Goal: Task Accomplishment & Management: Manage account settings

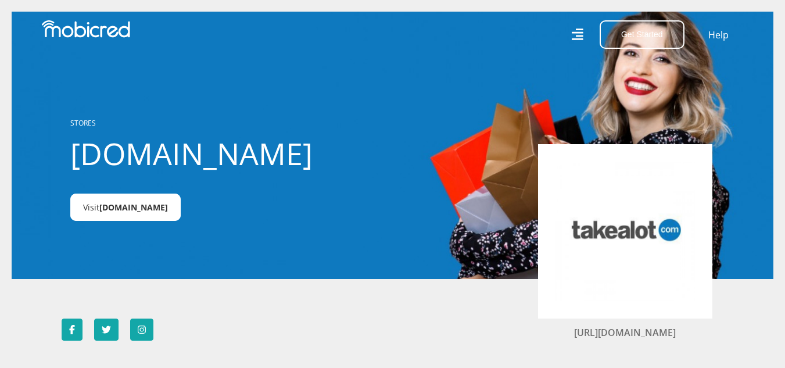
click at [149, 210] on span "Takealot.credit" at bounding box center [133, 207] width 69 height 11
click at [581, 33] on icon at bounding box center [577, 34] width 12 height 12
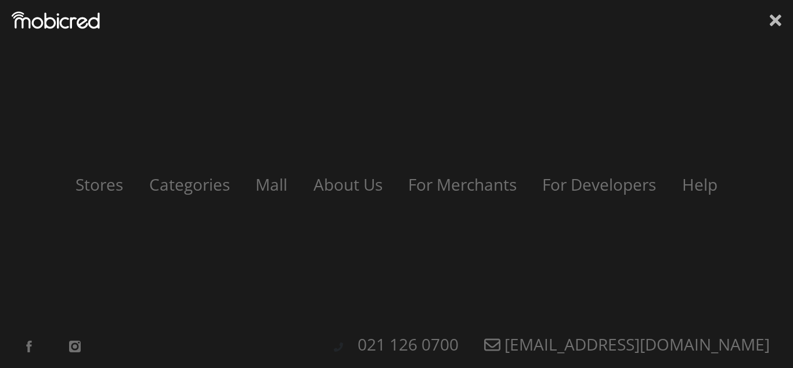
click at [776, 15] on icon at bounding box center [776, 20] width 12 height 17
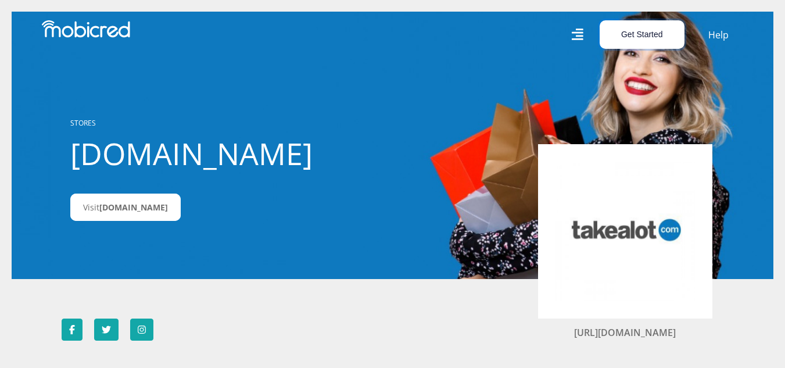
click at [656, 31] on button "Get Started" at bounding box center [641, 34] width 85 height 28
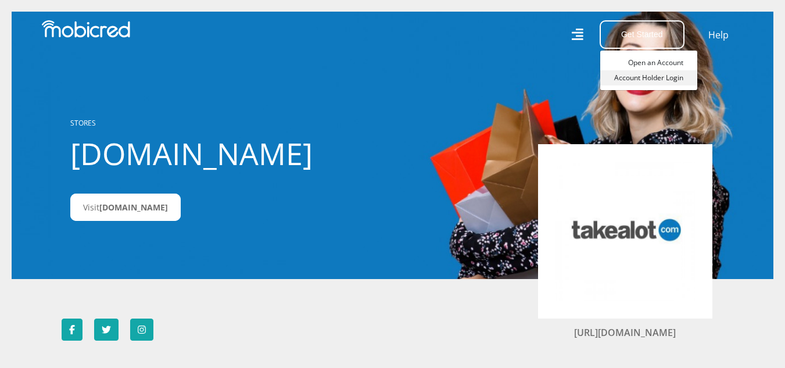
click at [655, 78] on link "Account Holder Login" at bounding box center [648, 77] width 97 height 15
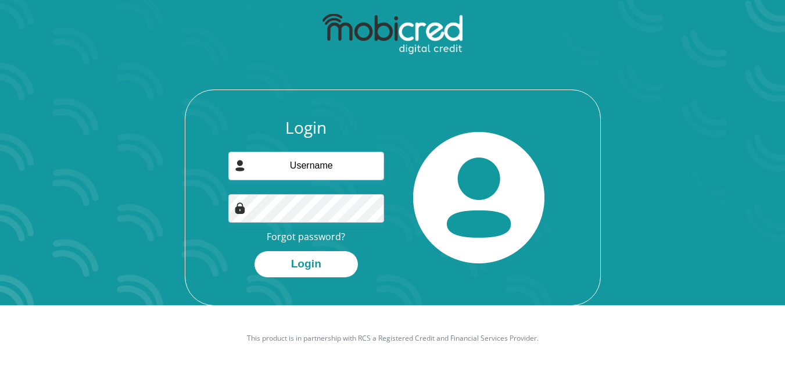
scroll to position [66, 0]
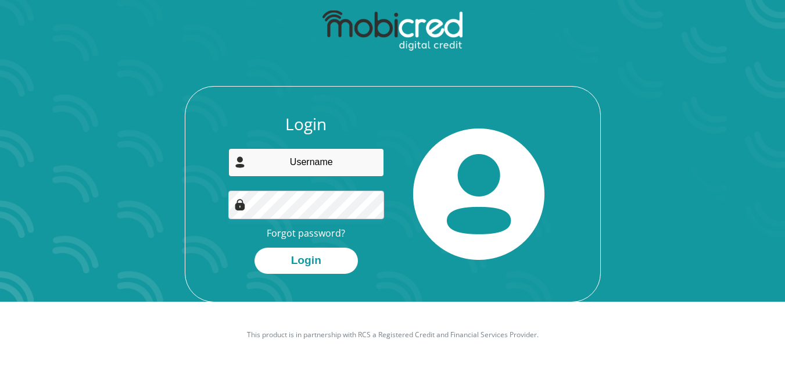
type input "[EMAIL_ADDRESS][DOMAIN_NAME]"
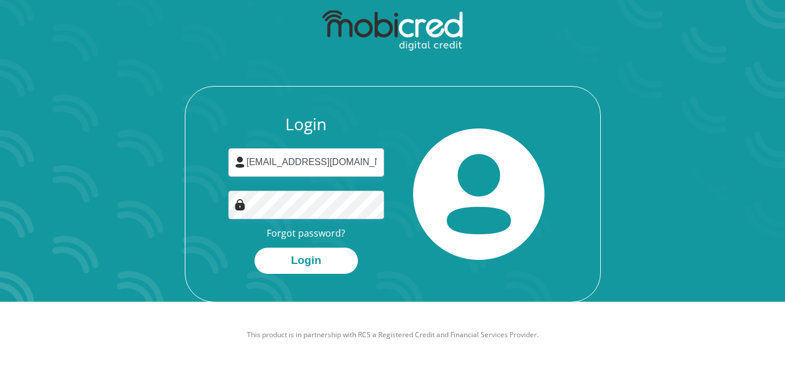
click at [329, 247] on button "Login" at bounding box center [305, 260] width 103 height 26
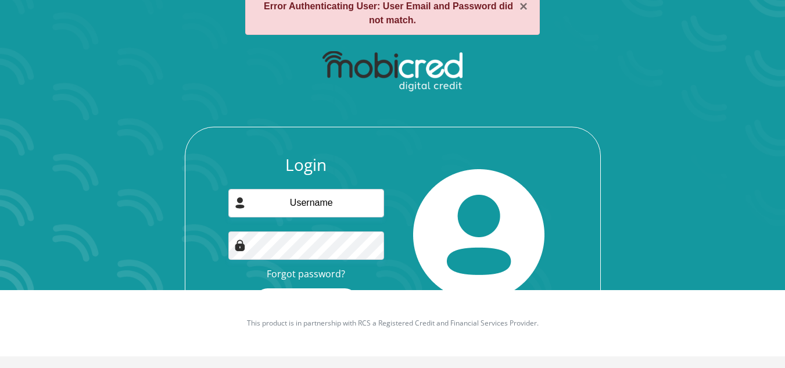
scroll to position [80, 0]
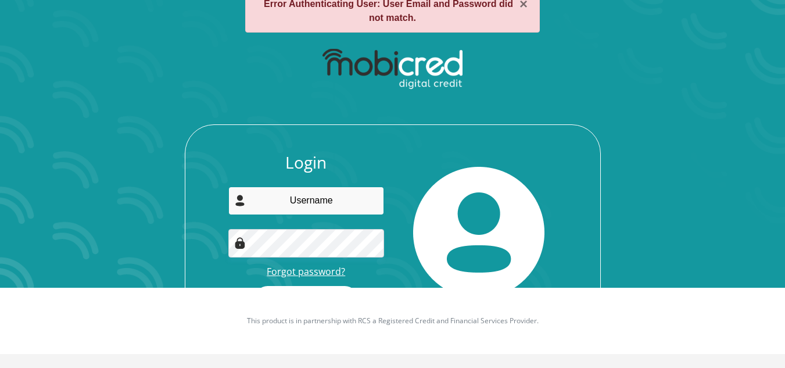
type input "bonolomodiga@gmail.com"
click at [297, 270] on link "Forgot password?" at bounding box center [306, 271] width 78 height 13
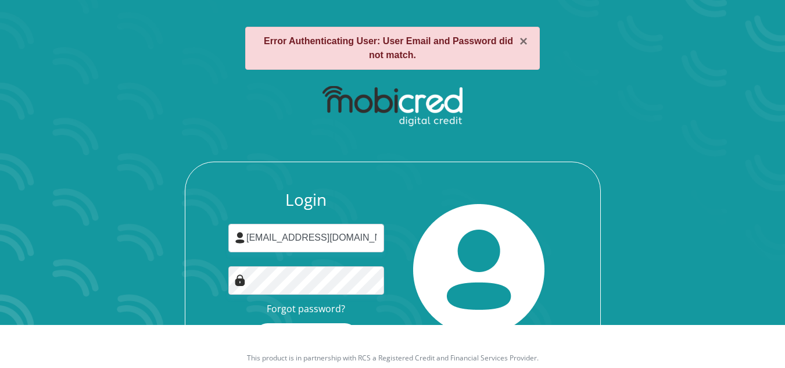
scroll to position [22, 0]
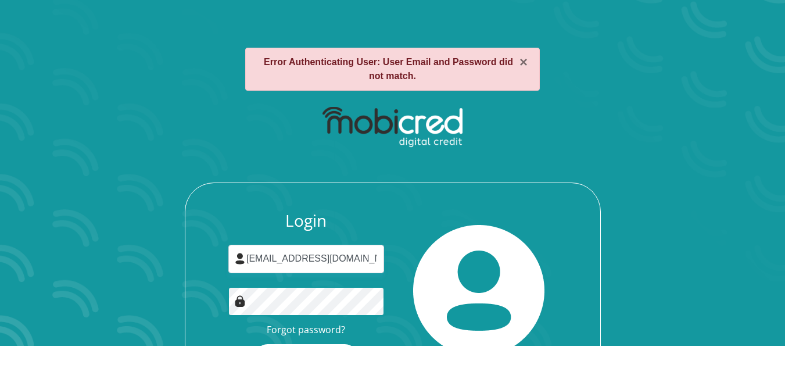
click at [168, 327] on div "Login bonolomodiga@gmail.com Forgot password? Login" at bounding box center [393, 249] width 624 height 299
click at [254, 344] on button "Login" at bounding box center [305, 357] width 103 height 26
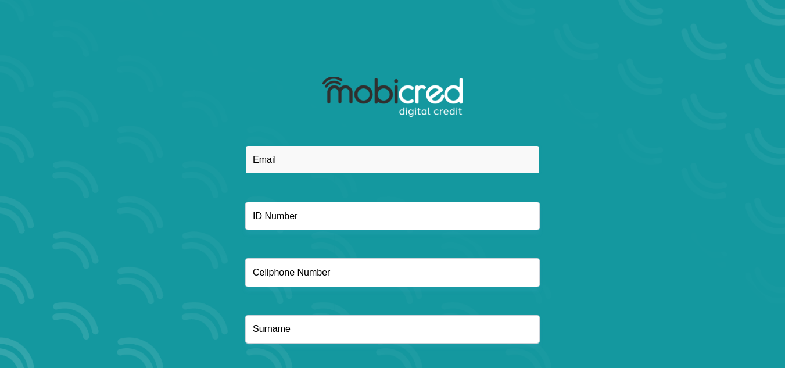
click at [356, 153] on input "email" at bounding box center [392, 159] width 295 height 28
type input "bonolomodiga@gmail.com"
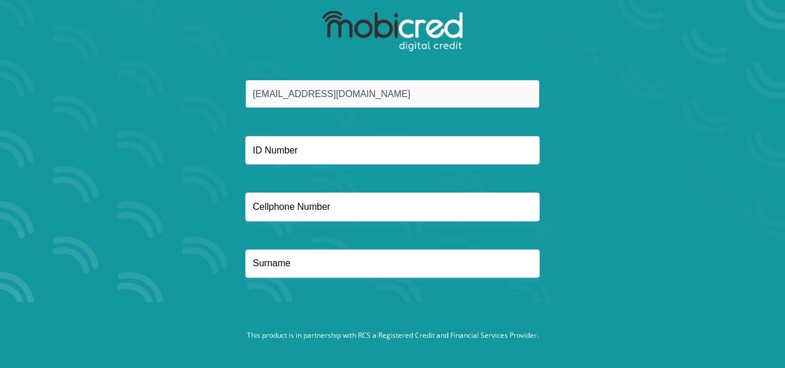
scroll to position [66, 0]
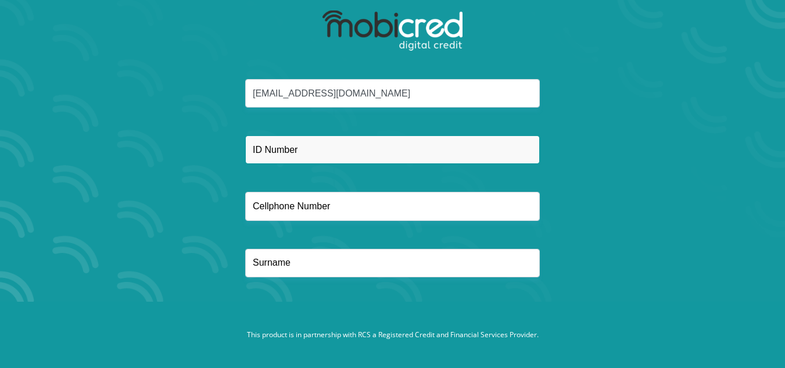
click at [343, 150] on input "text" at bounding box center [392, 149] width 295 height 28
type input "9703110146081"
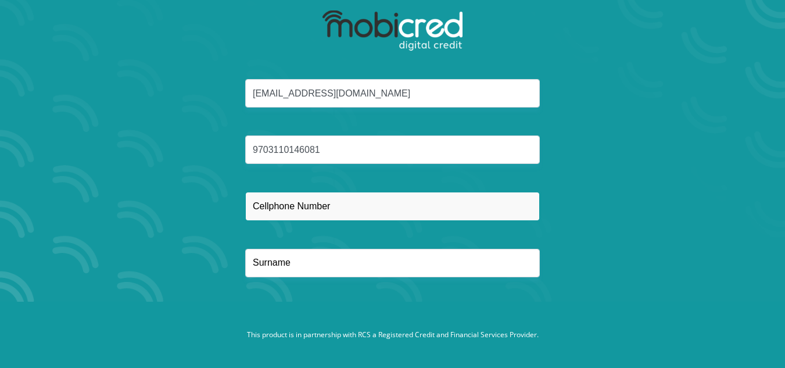
click at [304, 211] on input "text" at bounding box center [392, 206] width 295 height 28
type input "0728820491"
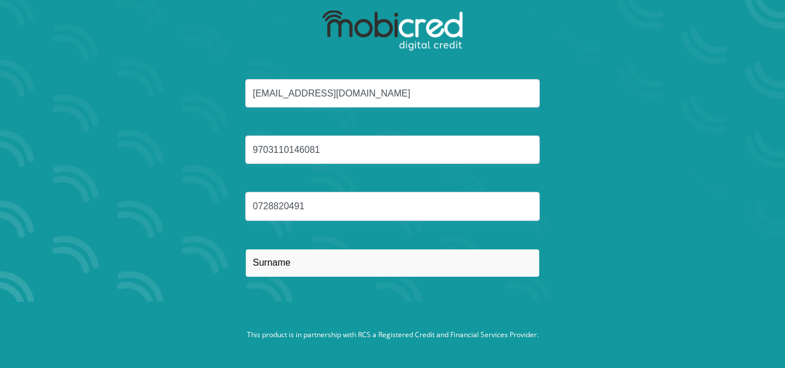
click at [311, 258] on input "text" at bounding box center [392, 263] width 295 height 28
type input "Modiga"
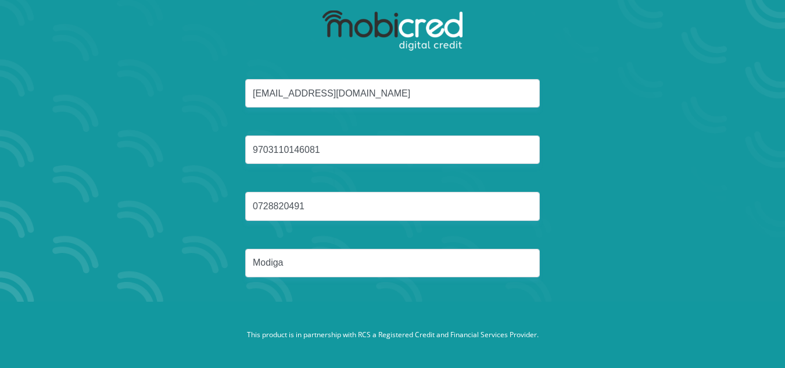
click at [612, 155] on div "bonolomodiga@gmail.com 9703110146081 0728820491 Modiga" at bounding box center [393, 192] width 624 height 226
click at [574, 326] on footer "This product is in partnership with RCS a Registered Credit and Financial Servi…" at bounding box center [392, 334] width 785 height 66
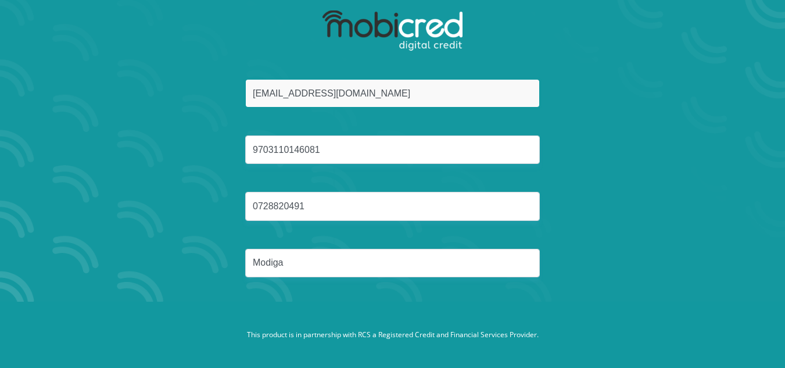
click at [462, 99] on input "[EMAIL_ADDRESS][DOMAIN_NAME]" at bounding box center [392, 93] width 295 height 28
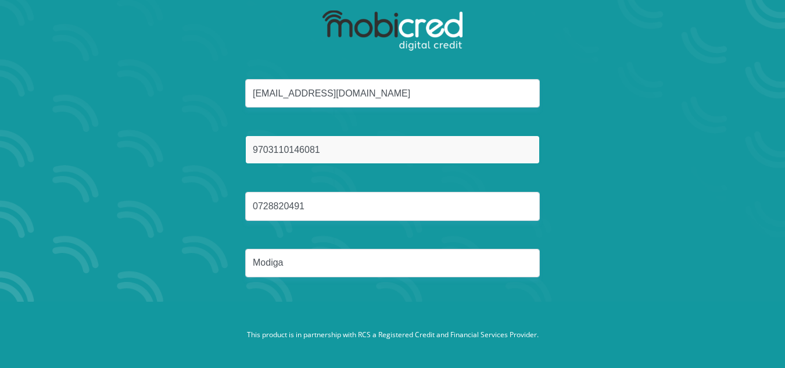
click at [463, 148] on input "9703110146081" at bounding box center [392, 149] width 295 height 28
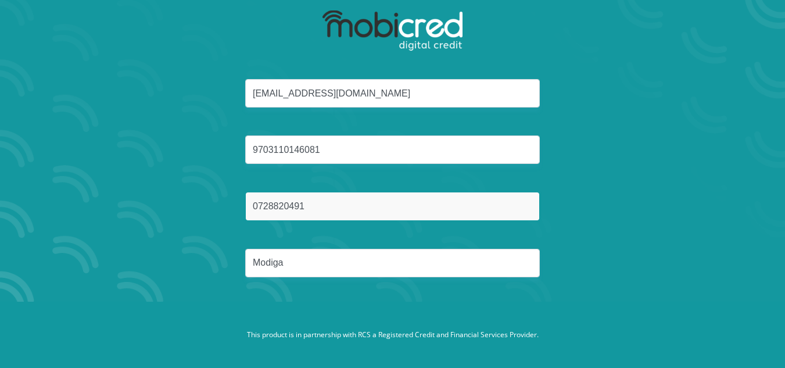
click at [437, 206] on input "0728820491" at bounding box center [392, 206] width 295 height 28
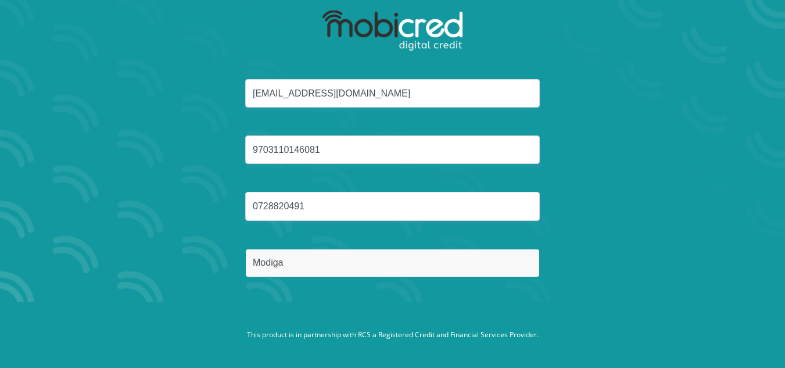
click at [422, 251] on input "Modiga" at bounding box center [392, 263] width 295 height 28
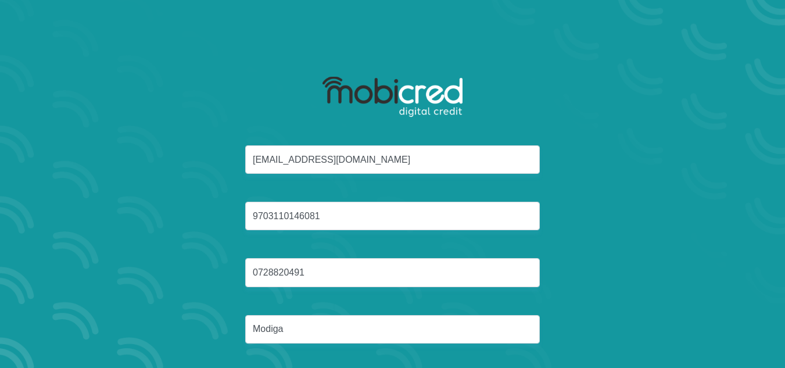
click at [626, 151] on div "bonolomodiga@gmail.com 9703110146081 0728820491 Modiga" at bounding box center [393, 258] width 624 height 226
click at [620, 94] on div "bonolomodiga@gmail.com 9703110146081 0728820491 Modiga Reset Password" at bounding box center [393, 234] width 624 height 328
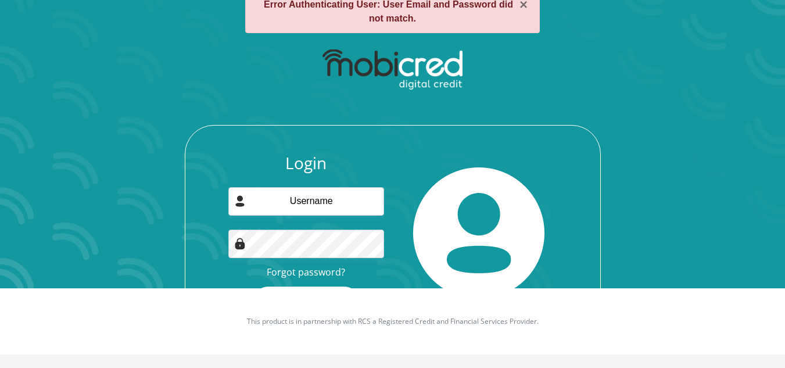
scroll to position [80, 0]
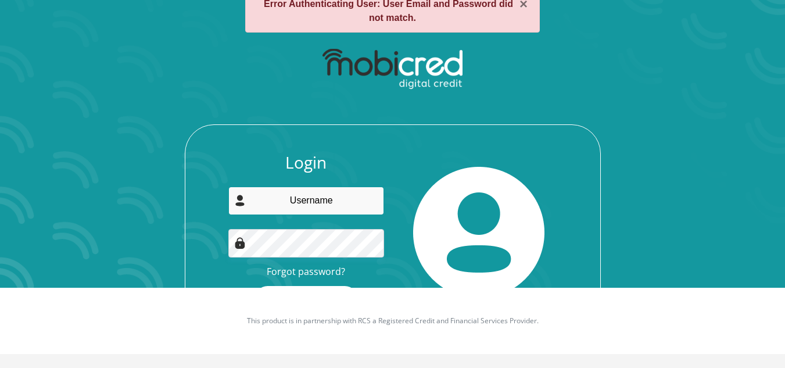
type input "[EMAIL_ADDRESS][DOMAIN_NAME]"
click at [319, 286] on button "Login" at bounding box center [305, 299] width 103 height 26
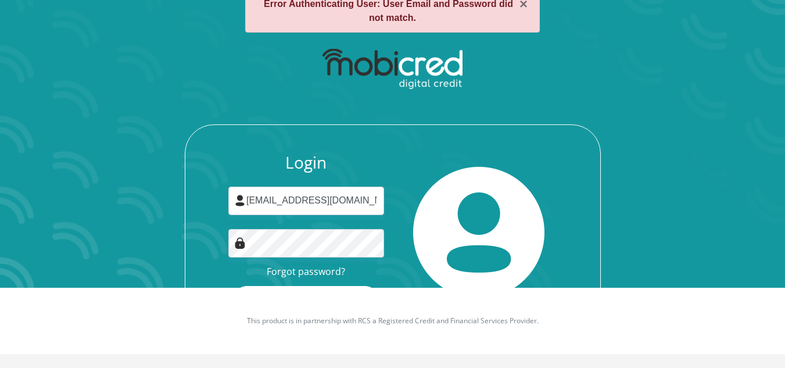
scroll to position [0, 0]
